Goal: Task Accomplishment & Management: Manage account settings

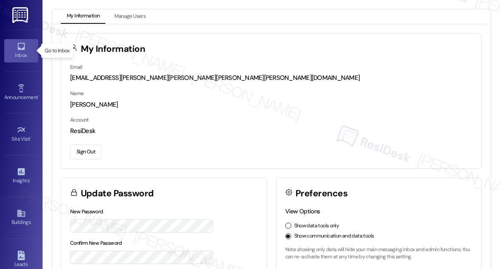
click at [20, 52] on div "Inbox" at bounding box center [21, 55] width 42 height 8
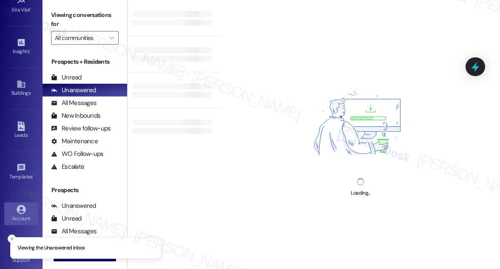
scroll to position [134, 0]
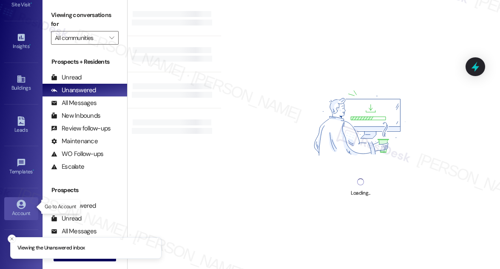
click at [25, 205] on link "Account" at bounding box center [21, 208] width 34 height 23
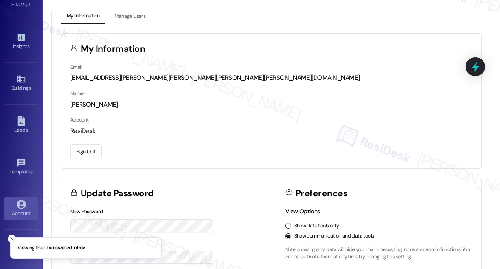
click at [79, 152] on button "Sign Out" at bounding box center [85, 151] width 31 height 15
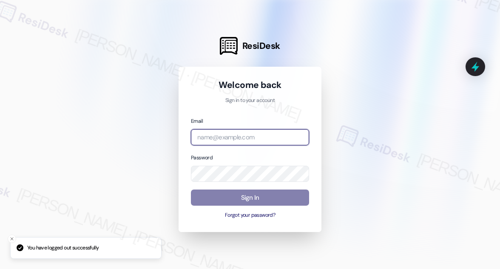
click at [258, 138] on input "email" at bounding box center [250, 137] width 118 height 17
click at [0, 269] on com-1password-button at bounding box center [0, 269] width 0 height 0
type input "[EMAIL_ADDRESS][PERSON_NAME][PERSON_NAME][PERSON_NAME][DOMAIN_NAME]"
